Goal: Task Accomplishment & Management: Use online tool/utility

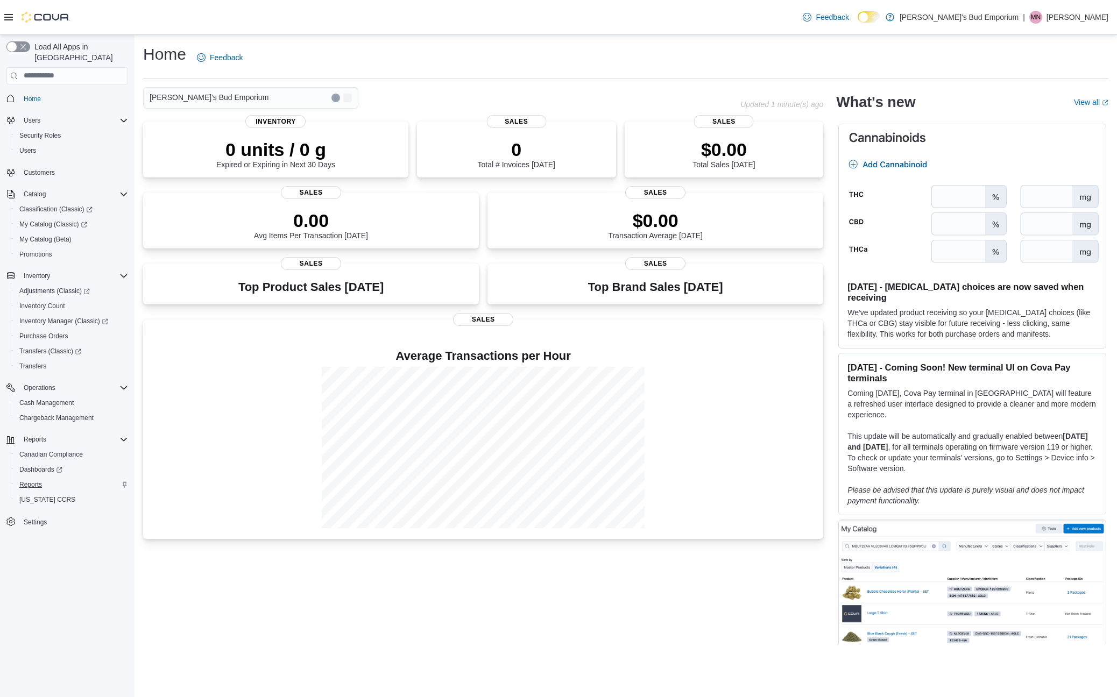
click at [39, 480] on span "Reports" at bounding box center [30, 484] width 23 height 9
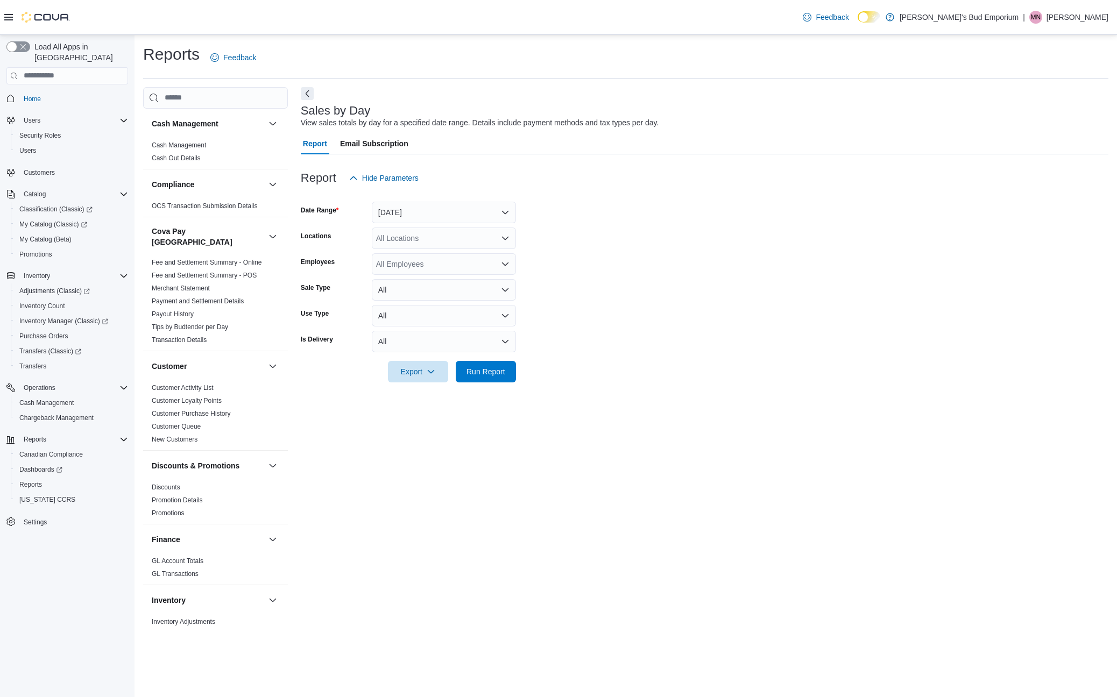
click at [489, 212] on button "Yesterday" at bounding box center [444, 213] width 144 height 22
click at [429, 321] on span "Last 7 Days (excluding today)" at bounding box center [450, 319] width 123 height 13
click at [475, 367] on span "Run Report" at bounding box center [485, 371] width 39 height 11
